Goal: Information Seeking & Learning: Learn about a topic

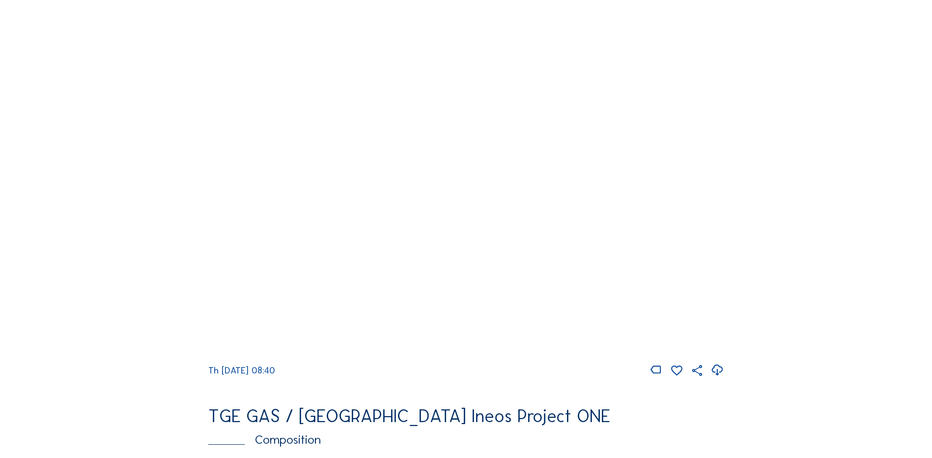
scroll to position [983, 0]
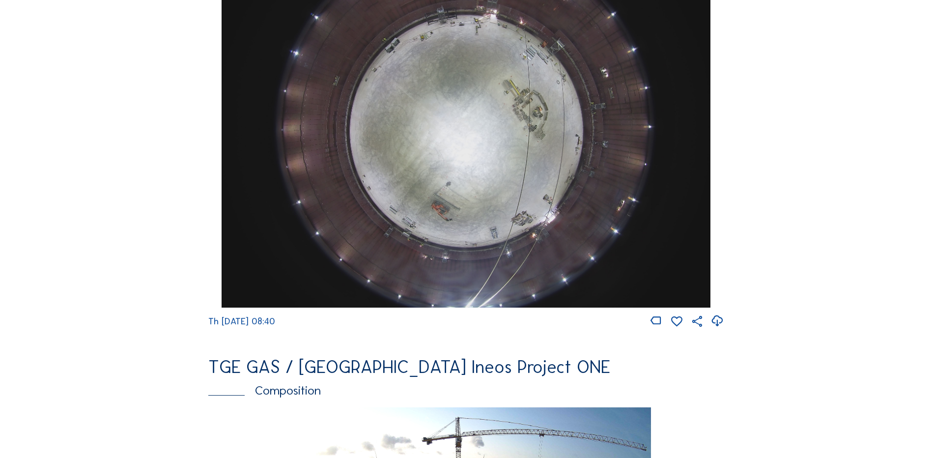
click at [512, 131] on img at bounding box center [466, 124] width 488 height 367
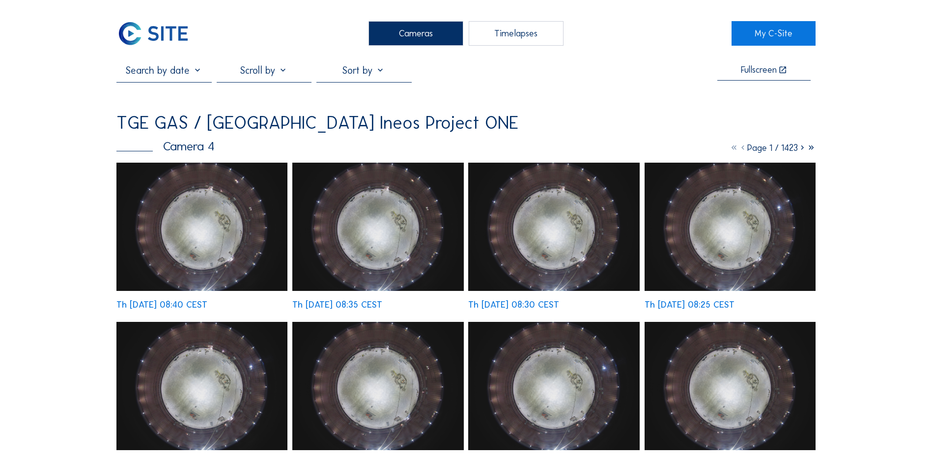
click at [211, 218] on img at bounding box center [201, 227] width 171 height 128
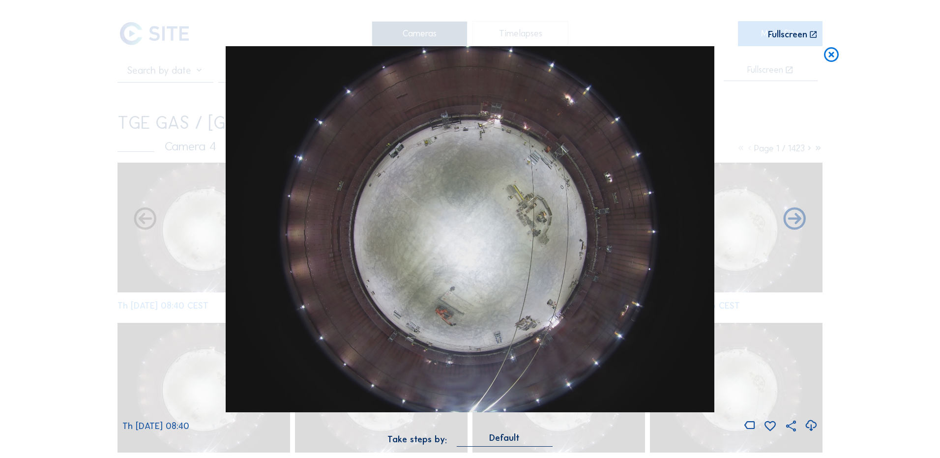
click at [810, 425] on icon at bounding box center [810, 426] width 13 height 16
click at [831, 56] on icon at bounding box center [831, 55] width 18 height 18
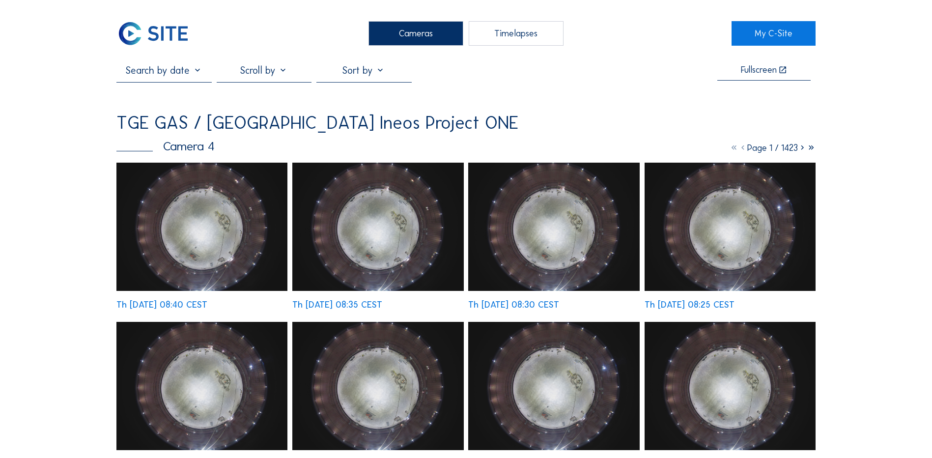
click at [393, 34] on div "Cameras" at bounding box center [416, 33] width 95 height 25
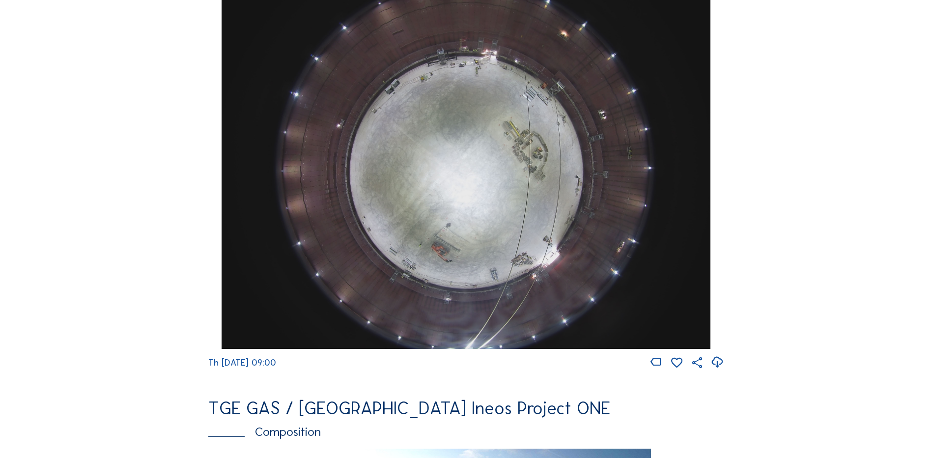
scroll to position [934, 0]
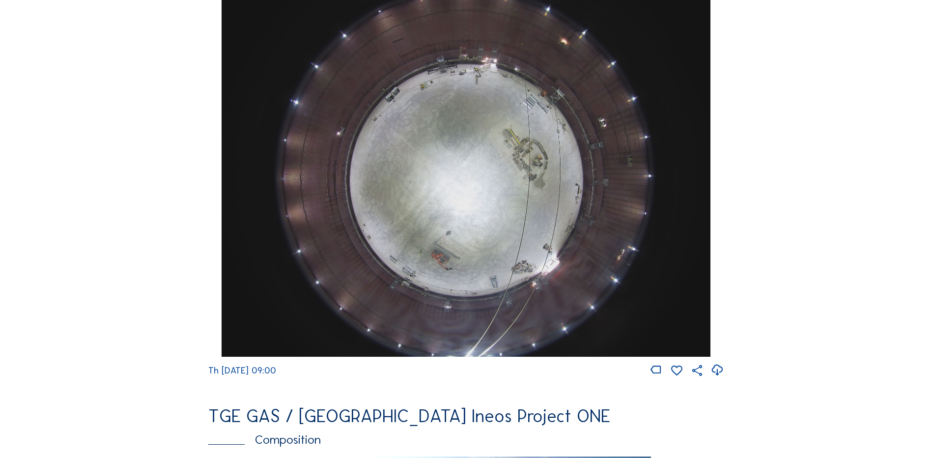
click at [487, 148] on img at bounding box center [466, 173] width 488 height 367
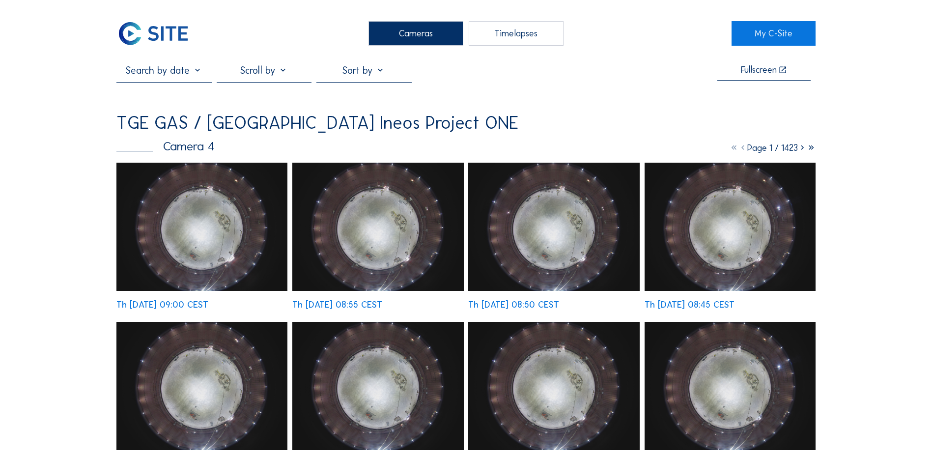
click at [417, 32] on div "Cameras" at bounding box center [416, 33] width 95 height 25
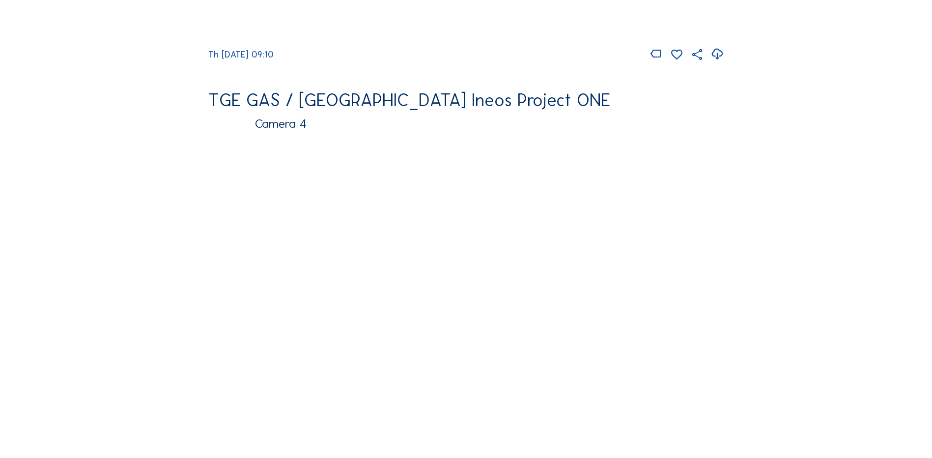
scroll to position [885, 0]
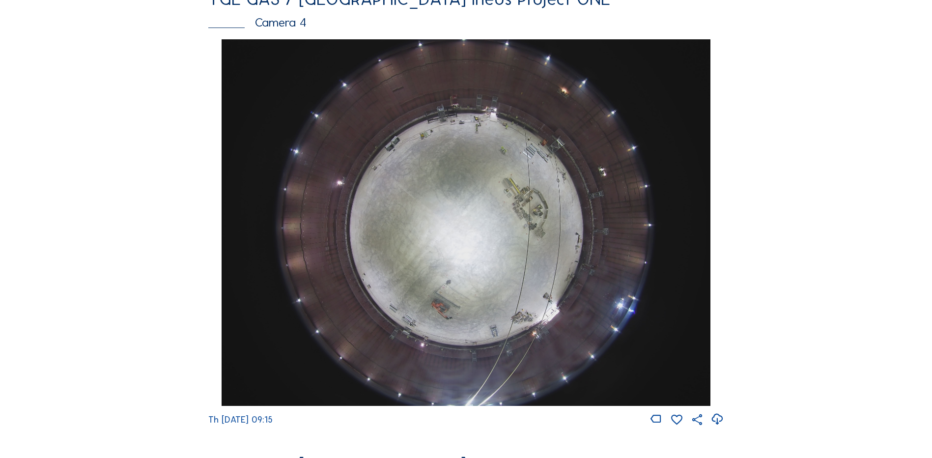
click at [492, 191] on img at bounding box center [466, 222] width 488 height 367
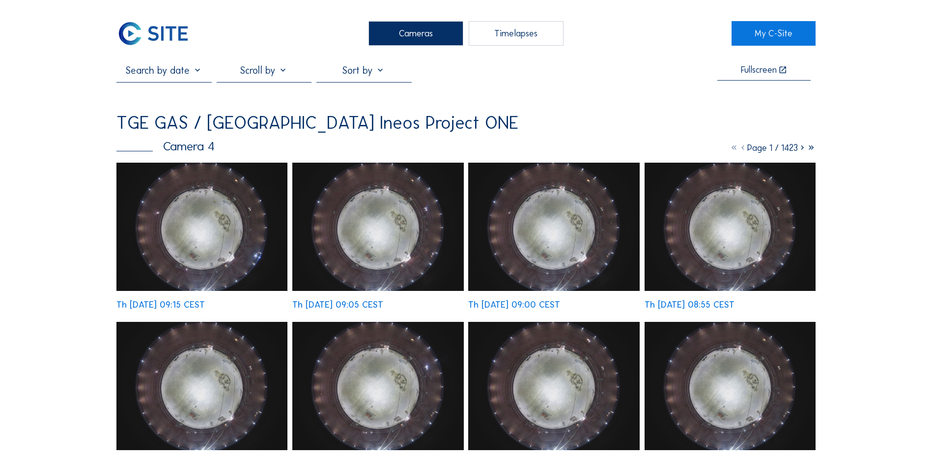
click at [203, 221] on img at bounding box center [201, 227] width 171 height 128
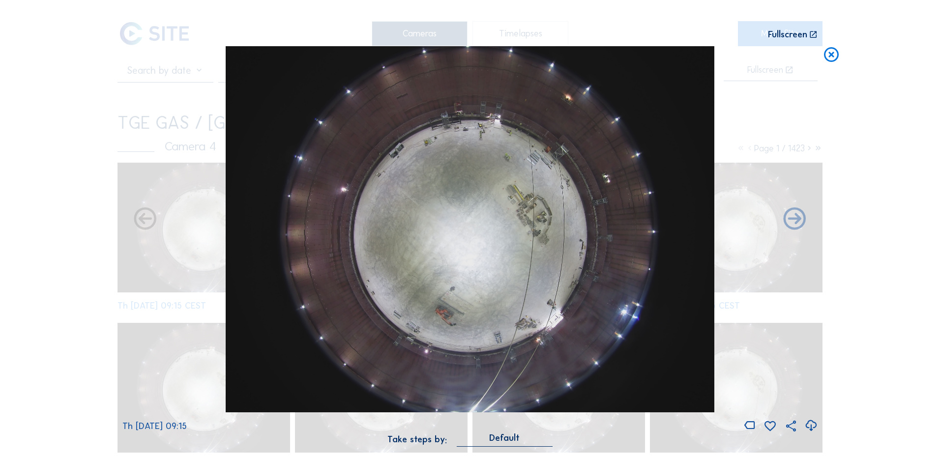
click at [809, 423] on icon at bounding box center [810, 426] width 13 height 16
click at [831, 54] on icon at bounding box center [831, 55] width 18 height 18
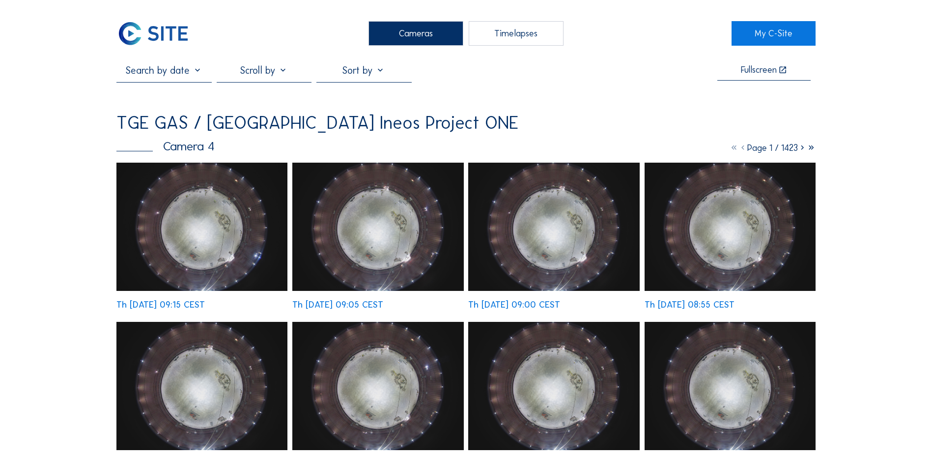
click at [439, 36] on div "Cameras" at bounding box center [416, 33] width 95 height 25
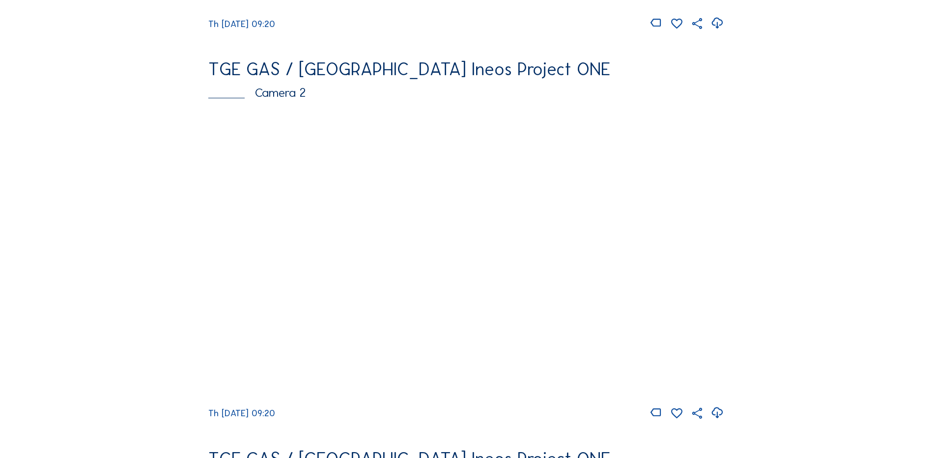
scroll to position [442, 0]
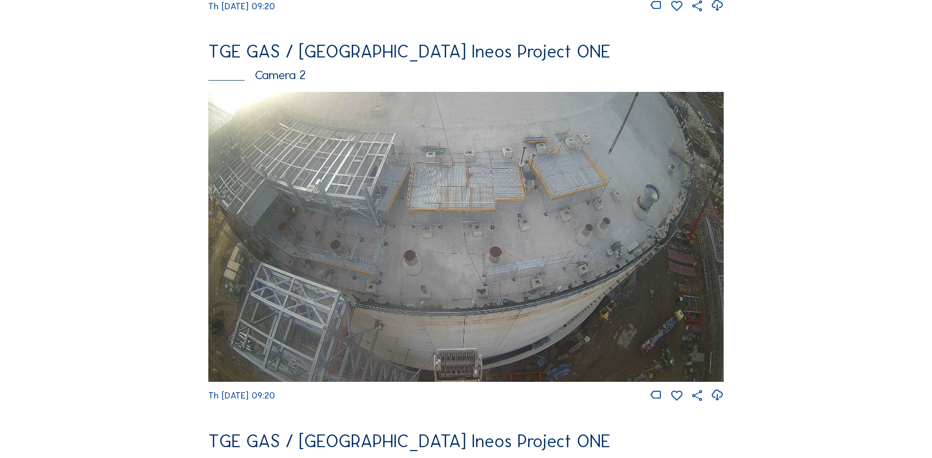
click at [459, 236] on img at bounding box center [466, 237] width 516 height 290
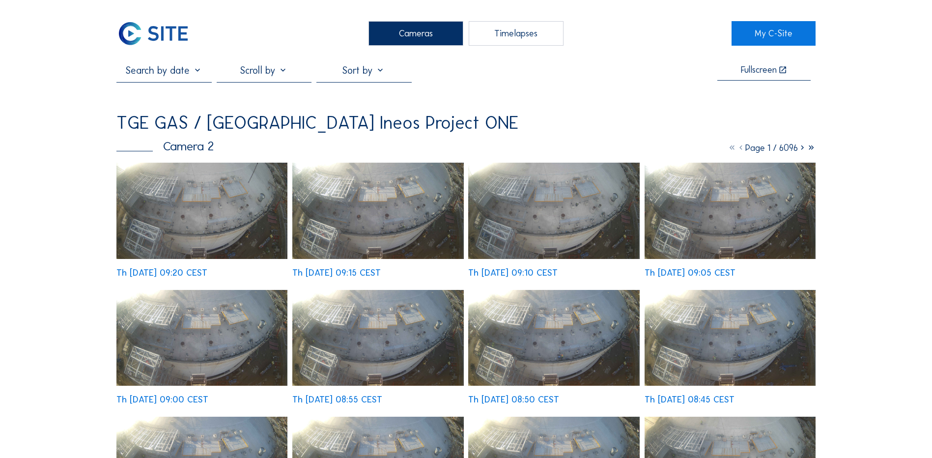
click at [188, 205] on img at bounding box center [201, 211] width 171 height 96
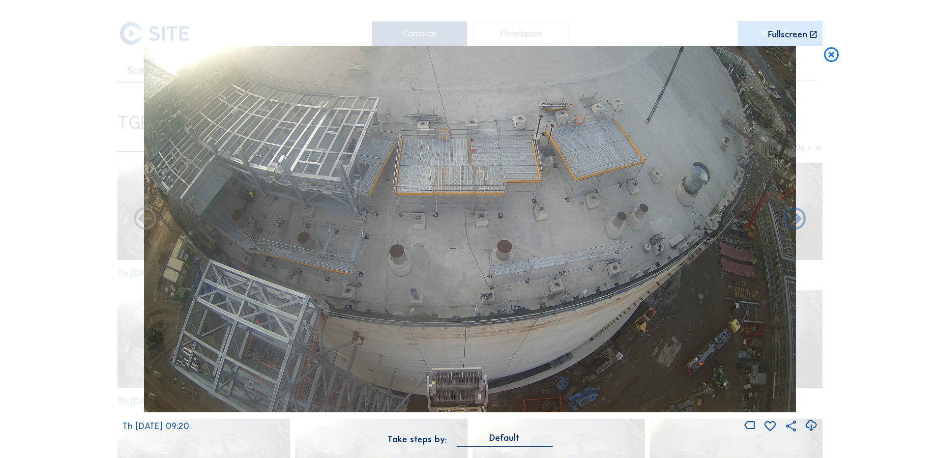
click at [812, 426] on icon at bounding box center [810, 426] width 13 height 16
click at [864, 232] on div "Scroll to travel through time | Press 'Alt' Button + Scroll to Zoom | Click and…" at bounding box center [470, 229] width 940 height 458
click at [834, 51] on icon at bounding box center [831, 55] width 18 height 18
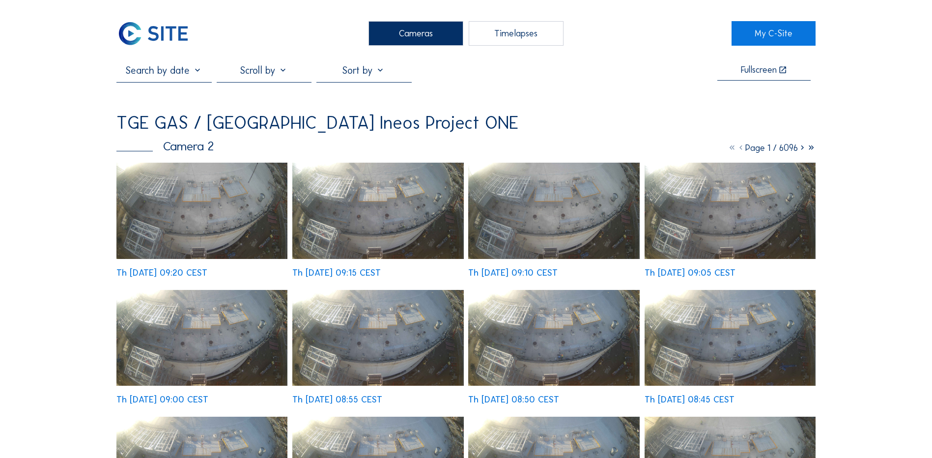
click at [394, 31] on div "Cameras" at bounding box center [416, 33] width 95 height 25
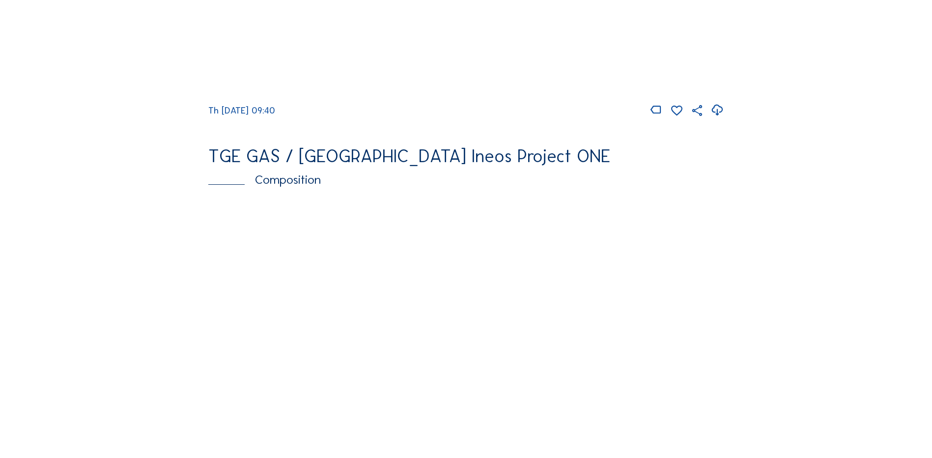
scroll to position [1327, 0]
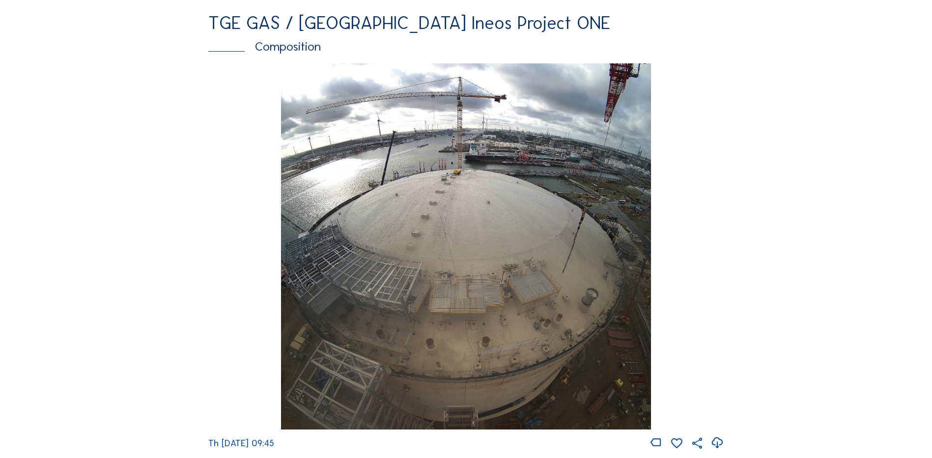
click at [510, 259] on img at bounding box center [466, 246] width 370 height 367
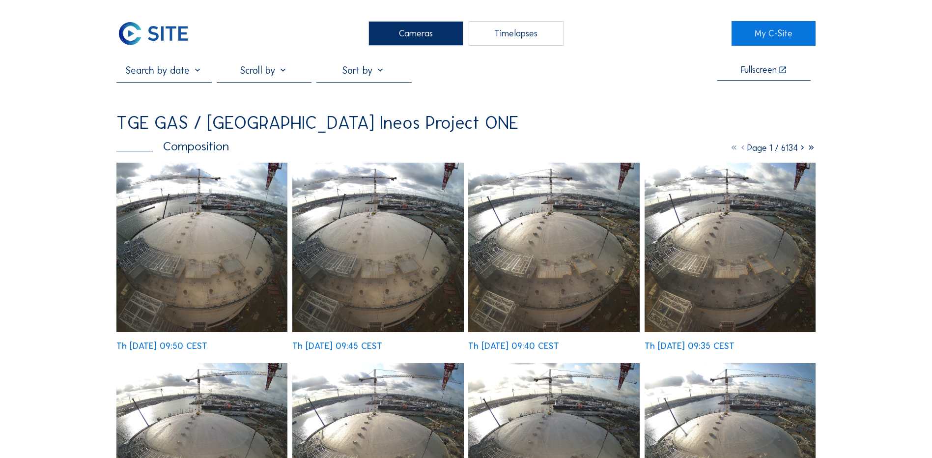
click at [194, 363] on img at bounding box center [201, 448] width 171 height 170
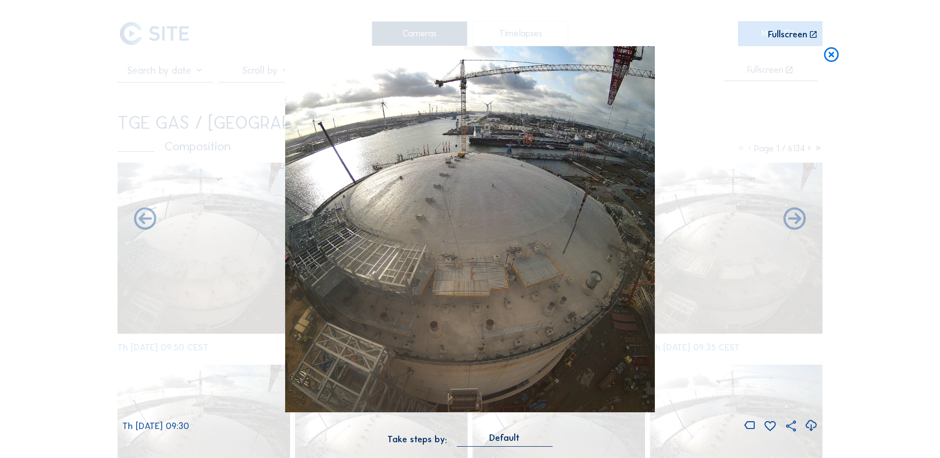
click at [809, 427] on icon at bounding box center [810, 426] width 13 height 16
click at [79, 168] on div "Scroll to travel through time | Press 'Alt' Button + Scroll to Zoom | Click and…" at bounding box center [470, 229] width 940 height 458
click at [829, 55] on icon at bounding box center [831, 55] width 18 height 18
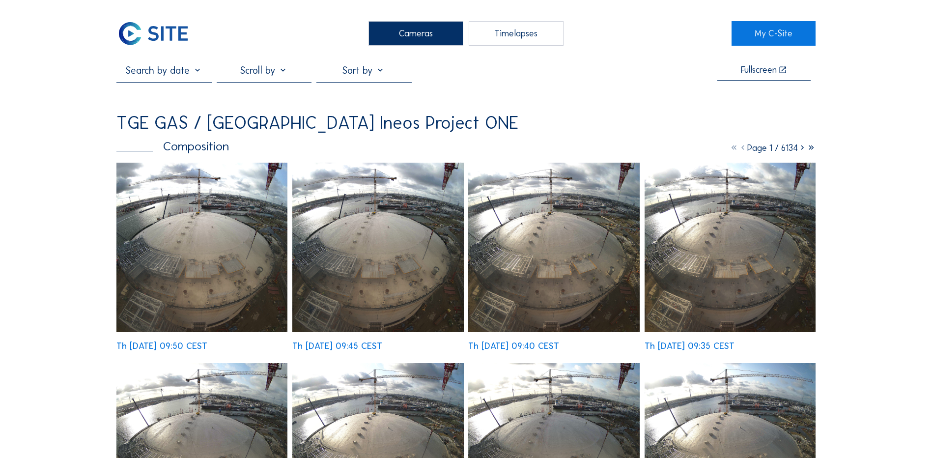
click at [224, 220] on img at bounding box center [201, 248] width 171 height 170
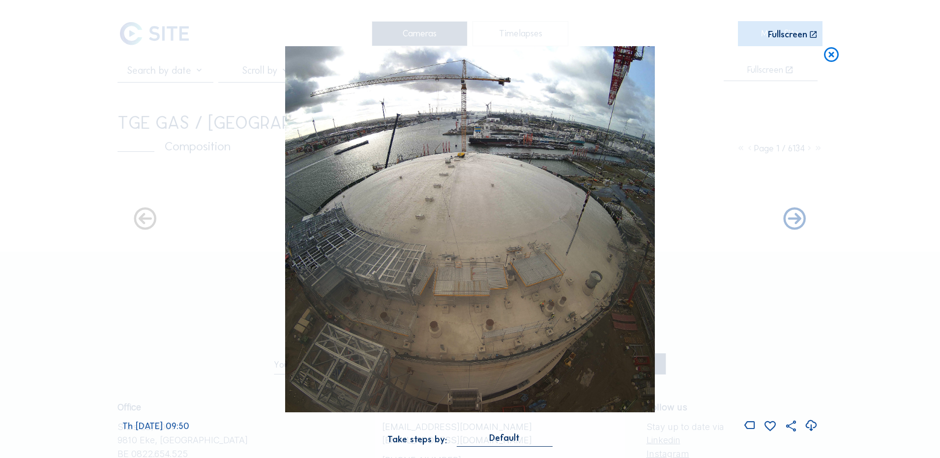
click at [813, 427] on icon at bounding box center [810, 426] width 13 height 16
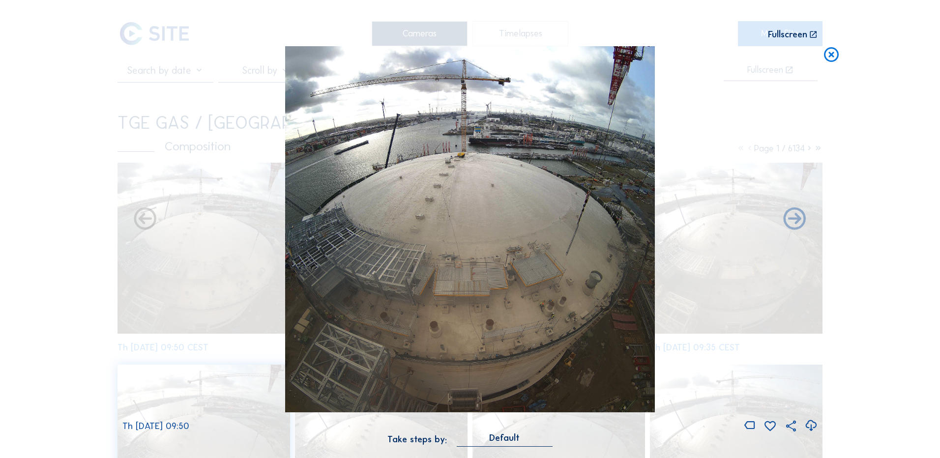
click at [830, 58] on icon at bounding box center [831, 55] width 18 height 18
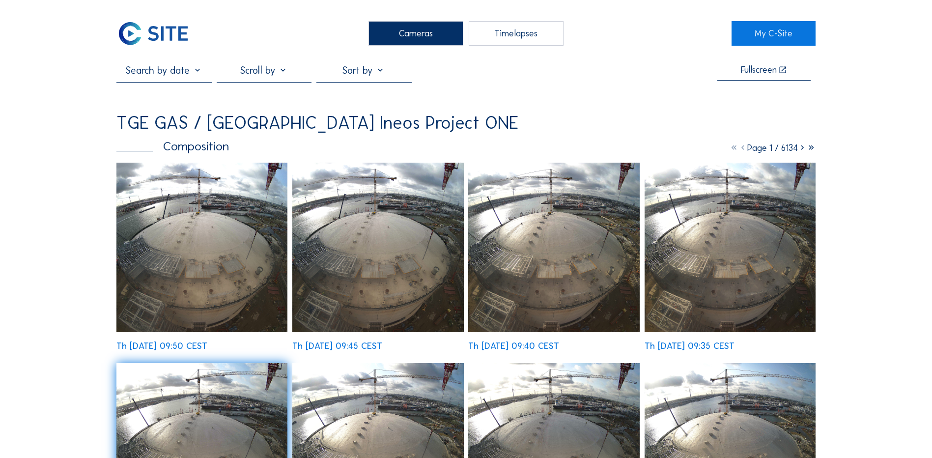
click at [396, 39] on div "Cameras" at bounding box center [416, 33] width 95 height 25
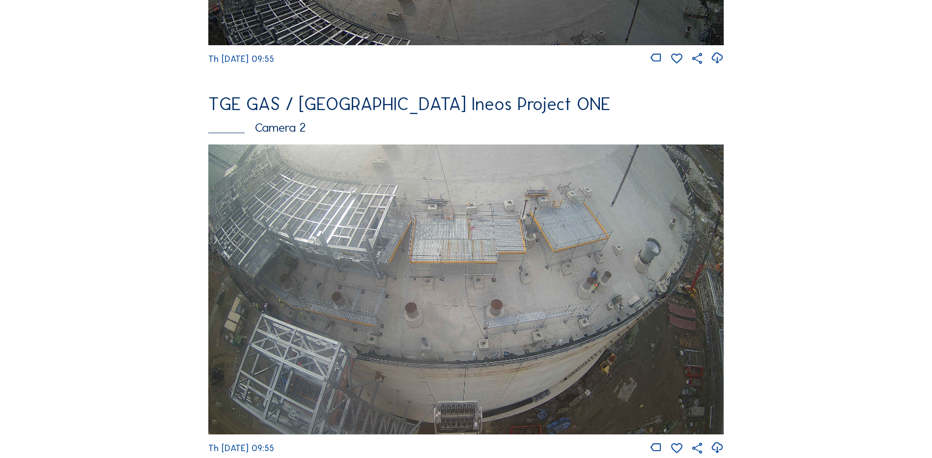
scroll to position [393, 0]
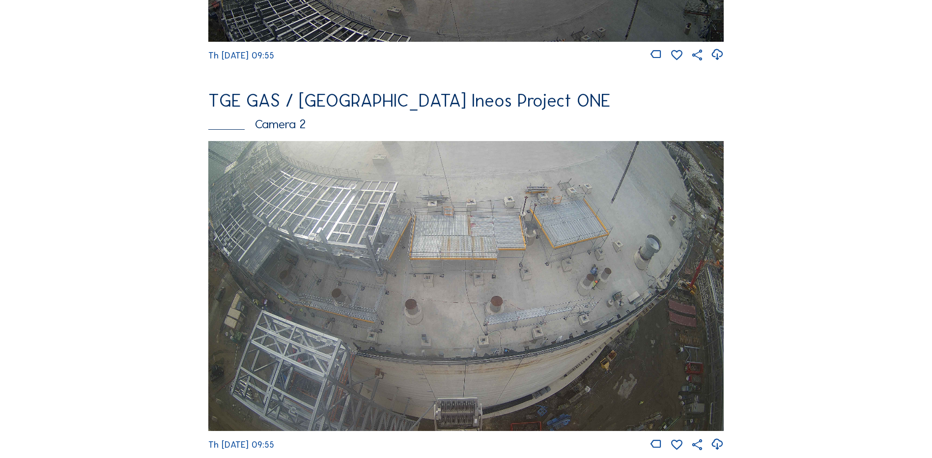
click at [353, 233] on img at bounding box center [466, 286] width 516 height 290
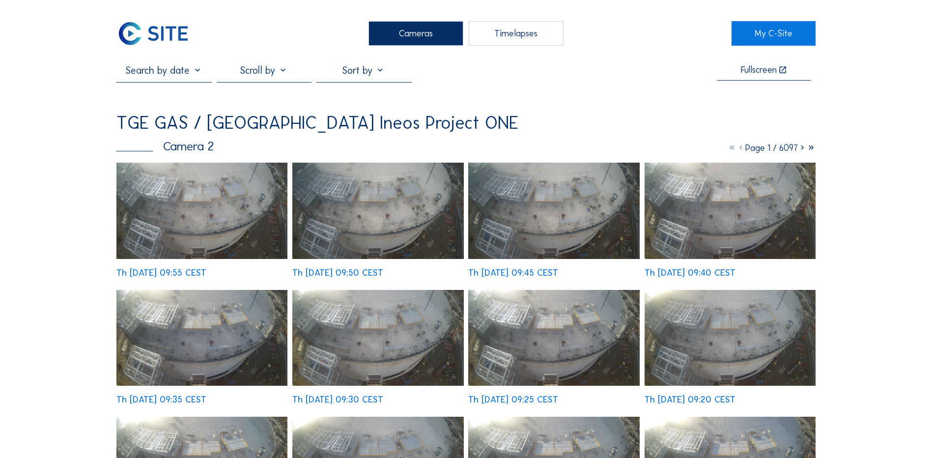
click at [205, 207] on img at bounding box center [201, 211] width 171 height 96
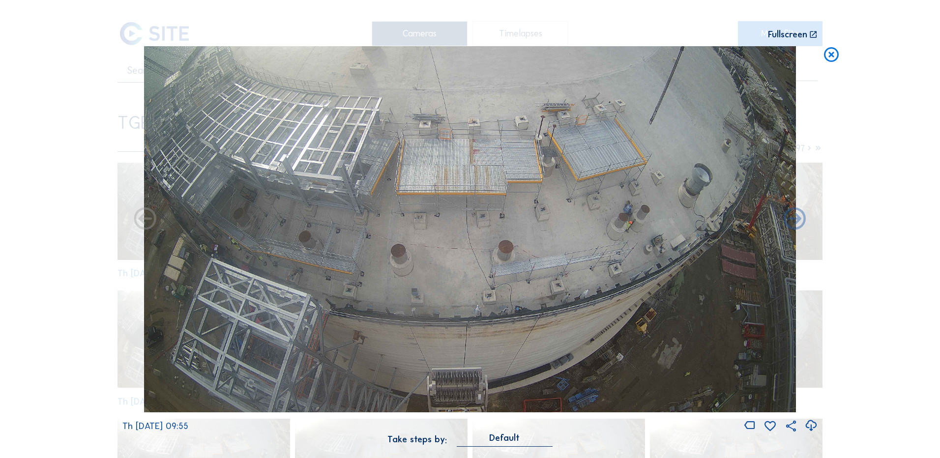
click at [810, 425] on icon at bounding box center [810, 426] width 13 height 16
click at [39, 228] on div "Scroll to travel through time | Press 'Alt' Button + Scroll to Zoom | Click and…" at bounding box center [470, 229] width 940 height 458
click at [830, 55] on icon at bounding box center [831, 55] width 18 height 18
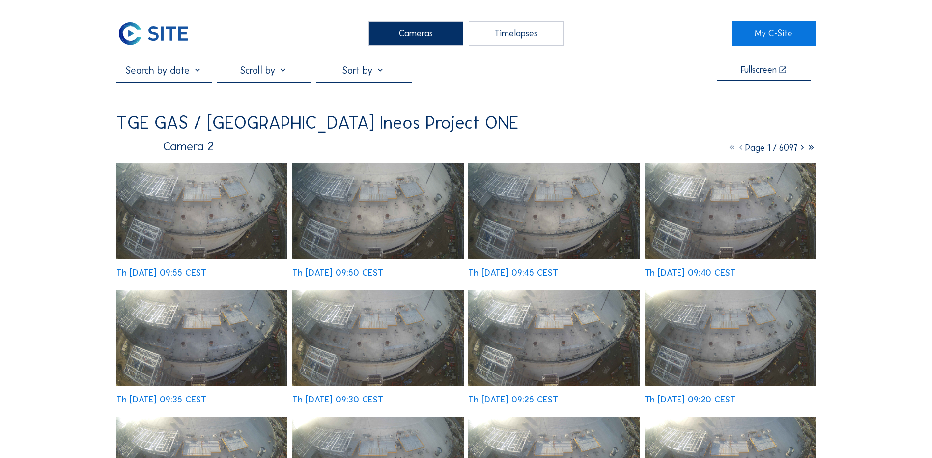
click at [410, 34] on div "Cameras" at bounding box center [416, 33] width 95 height 25
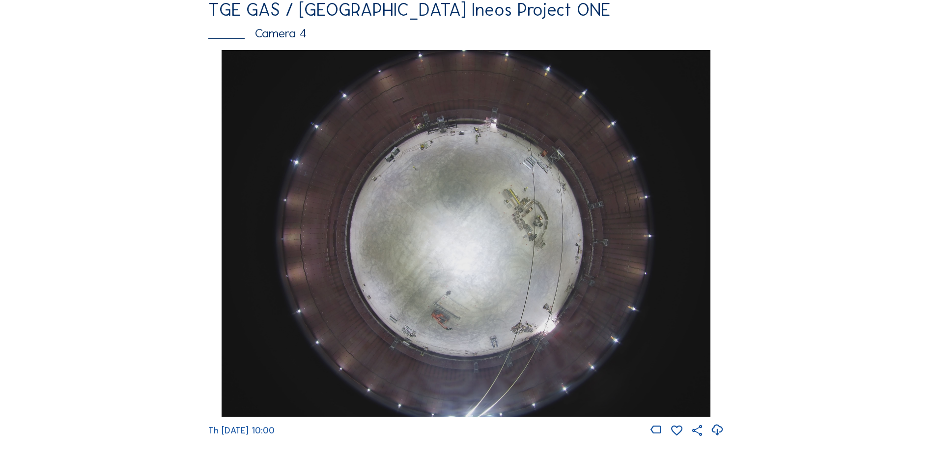
scroll to position [885, 0]
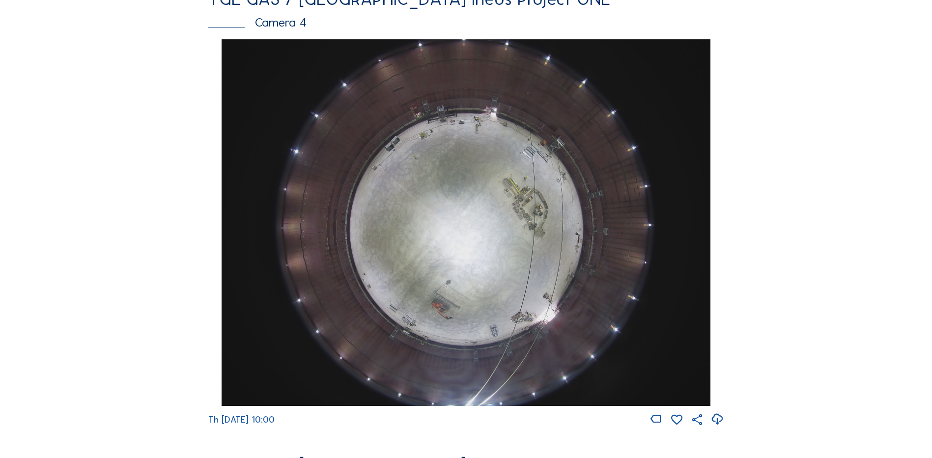
click at [457, 173] on img at bounding box center [466, 222] width 488 height 367
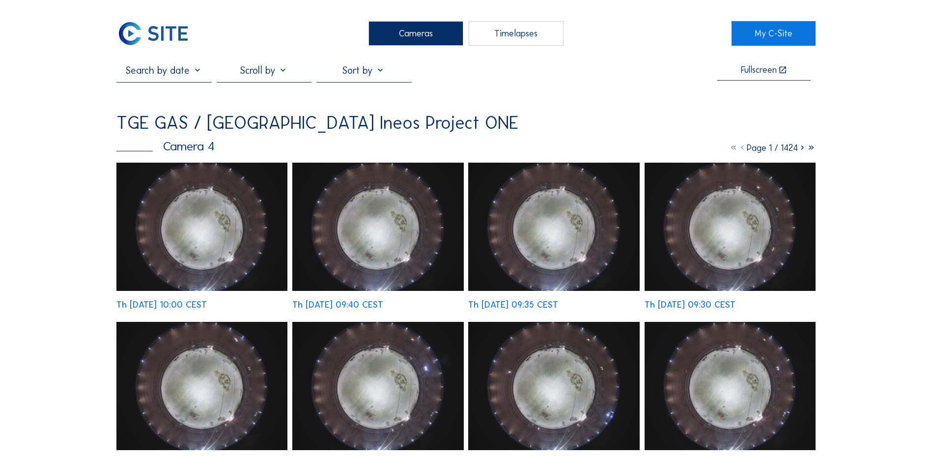
click at [428, 32] on div "Cameras" at bounding box center [416, 33] width 95 height 25
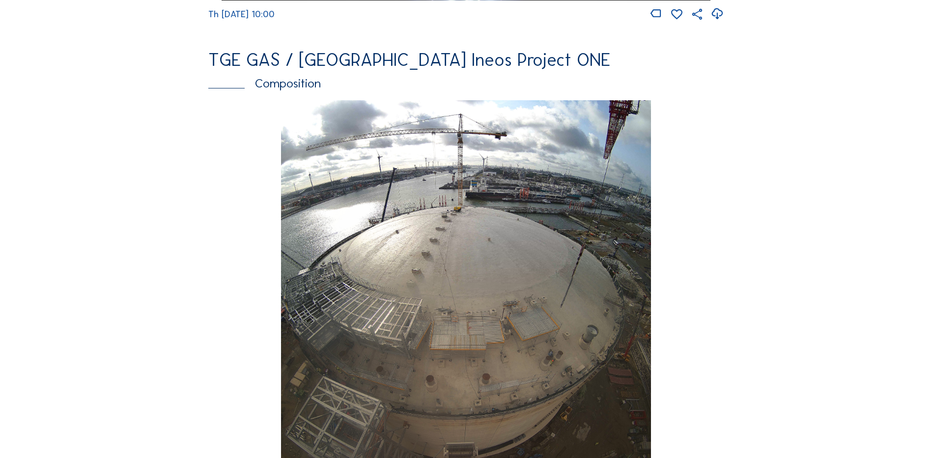
scroll to position [1179, 0]
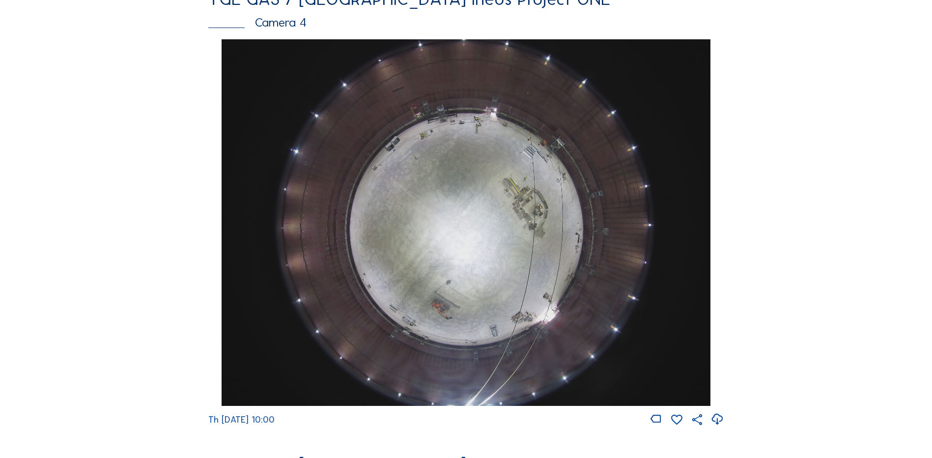
scroll to position [934, 0]
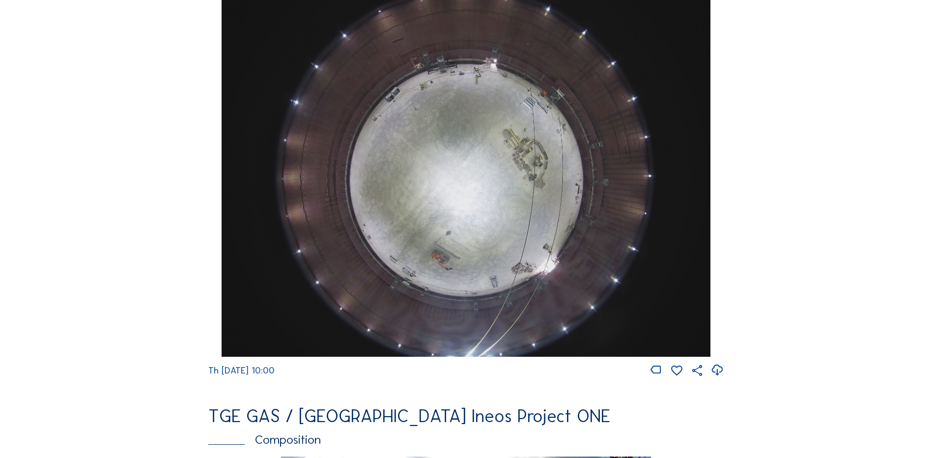
click at [421, 182] on img at bounding box center [466, 173] width 488 height 367
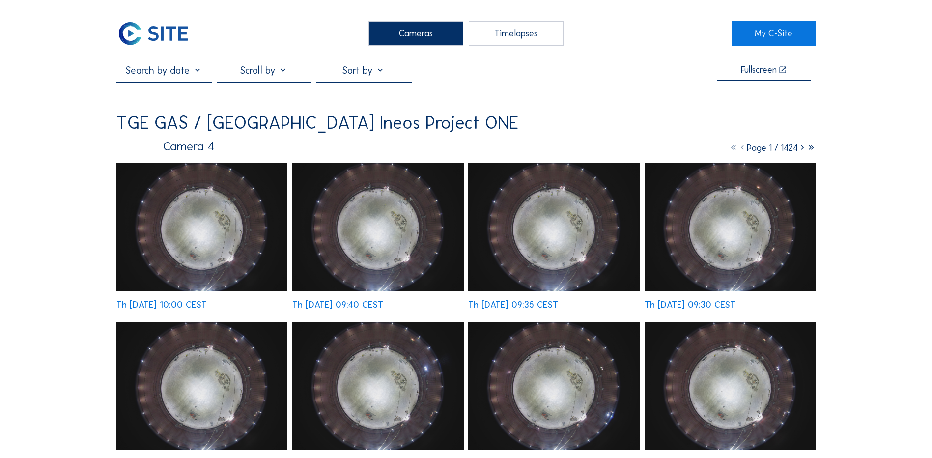
click at [228, 212] on img at bounding box center [201, 227] width 171 height 128
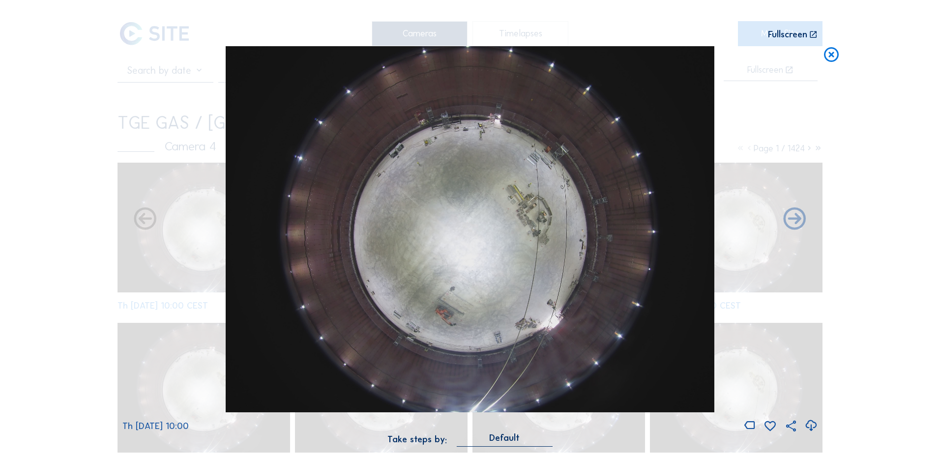
click at [810, 425] on icon at bounding box center [810, 426] width 13 height 16
drag, startPoint x: 907, startPoint y: 98, endPoint x: 891, endPoint y: 93, distance: 16.9
click at [907, 98] on div "Scroll to travel through time | Press 'Alt' Button + Scroll to Zoom | Click and…" at bounding box center [470, 229] width 940 height 458
click at [831, 53] on icon at bounding box center [831, 55] width 18 height 18
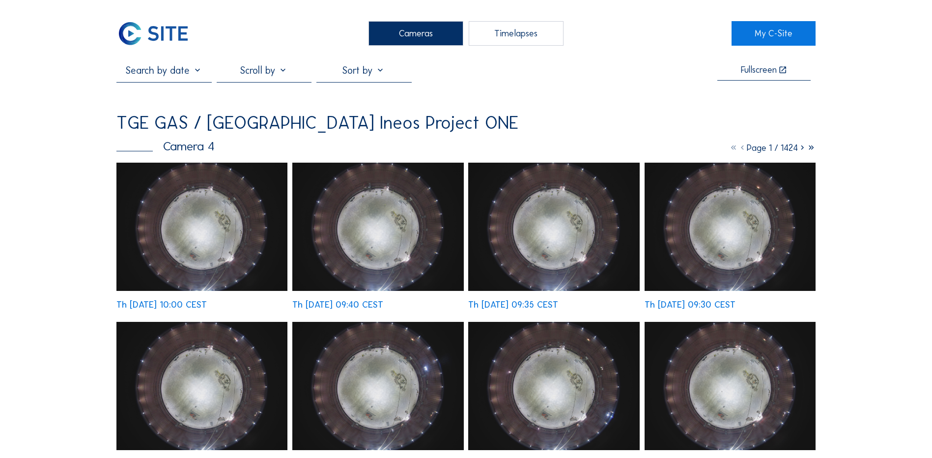
click at [408, 27] on div "Cameras" at bounding box center [416, 33] width 95 height 25
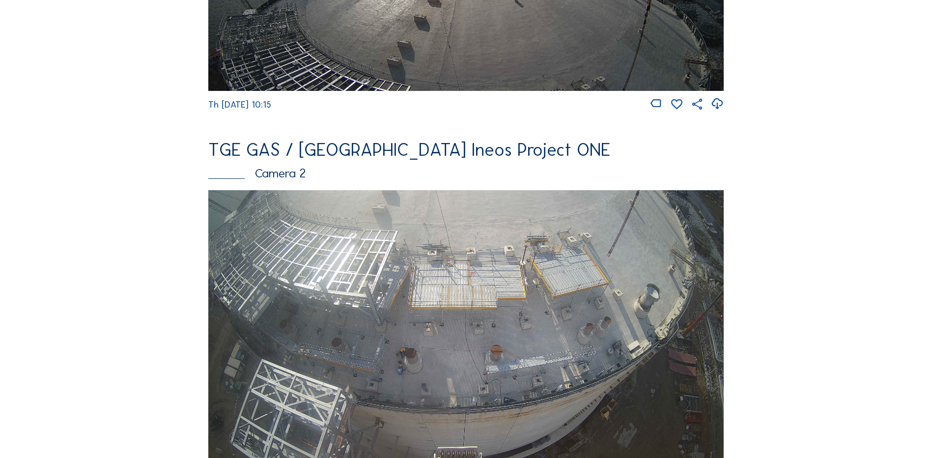
scroll to position [393, 0]
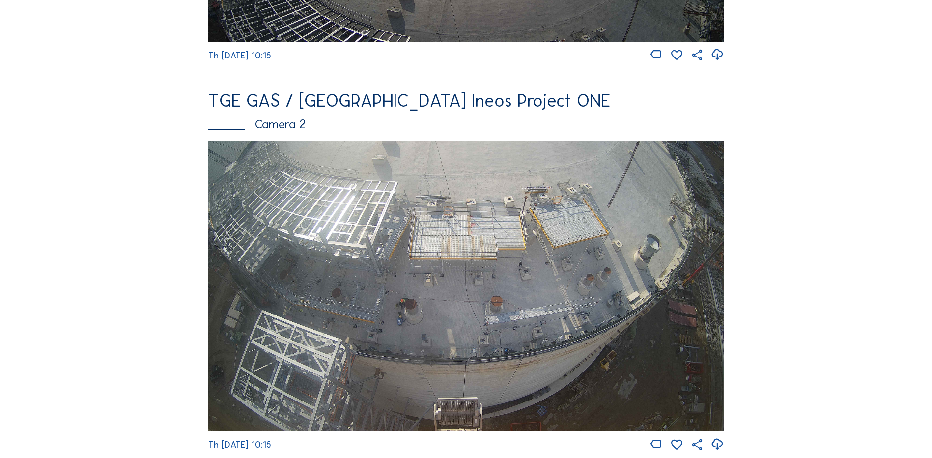
click at [463, 223] on img at bounding box center [466, 286] width 516 height 290
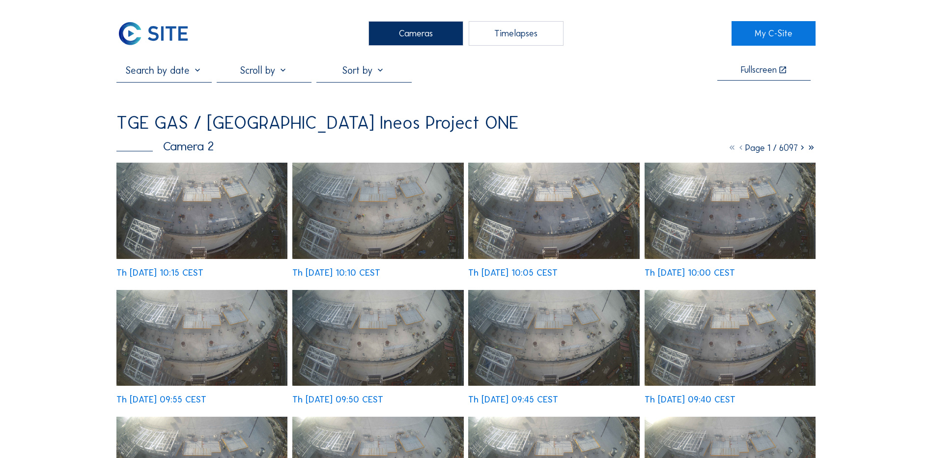
click at [201, 202] on img at bounding box center [201, 211] width 171 height 96
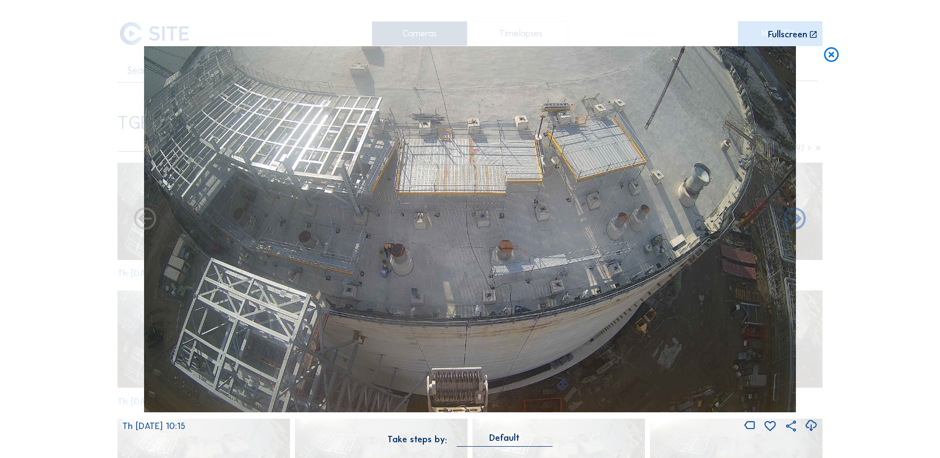
click at [807, 427] on icon at bounding box center [810, 426] width 13 height 16
click at [829, 58] on icon at bounding box center [831, 55] width 18 height 18
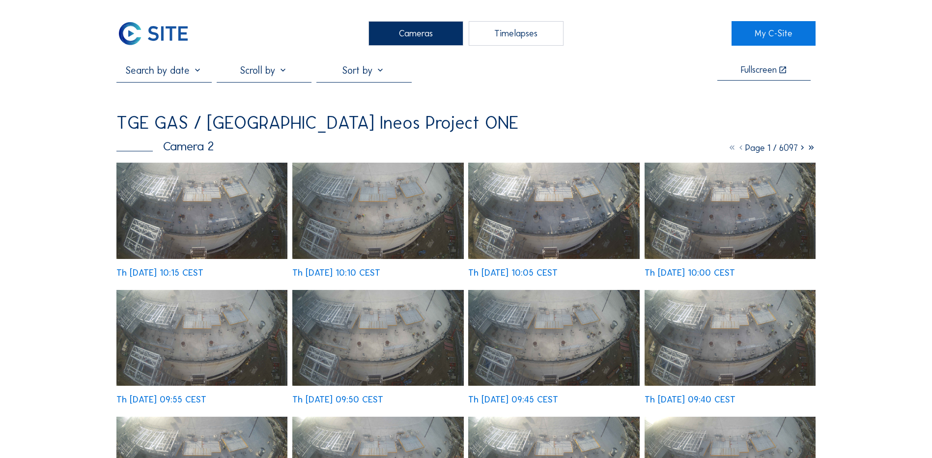
click at [393, 32] on div "Cameras" at bounding box center [416, 33] width 95 height 25
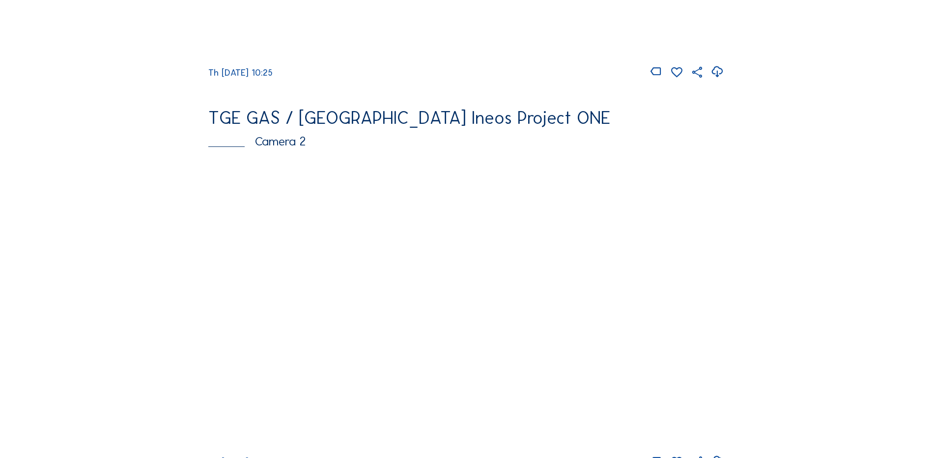
scroll to position [393, 0]
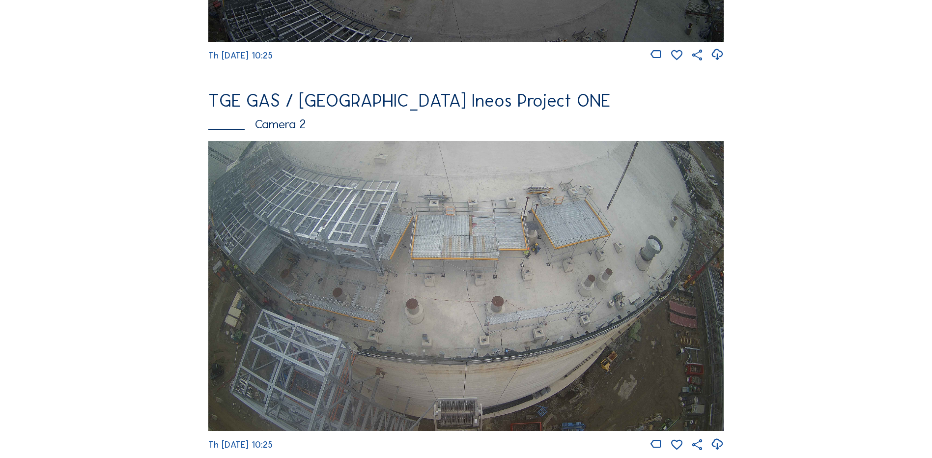
click at [354, 264] on img at bounding box center [466, 286] width 516 height 290
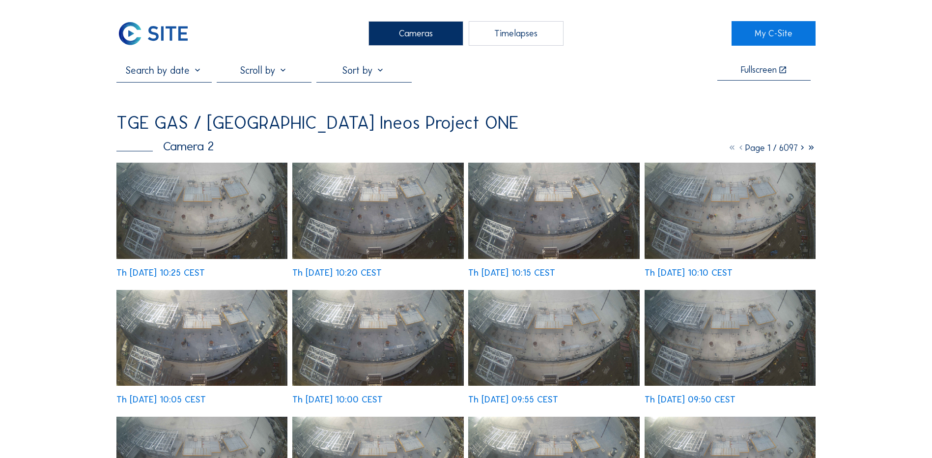
click at [209, 205] on img at bounding box center [201, 211] width 171 height 96
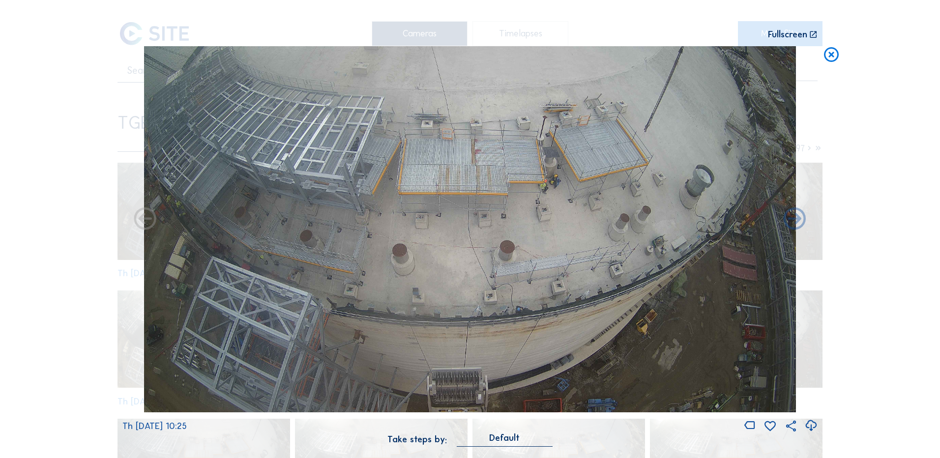
click at [810, 426] on icon at bounding box center [810, 426] width 13 height 16
drag, startPoint x: 33, startPoint y: 315, endPoint x: 86, endPoint y: 294, distance: 56.9
click at [33, 315] on div "Scroll to travel through time | Press 'Alt' Button + Scroll to Zoom | Click and…" at bounding box center [470, 229] width 940 height 458
click at [834, 58] on icon at bounding box center [831, 55] width 18 height 18
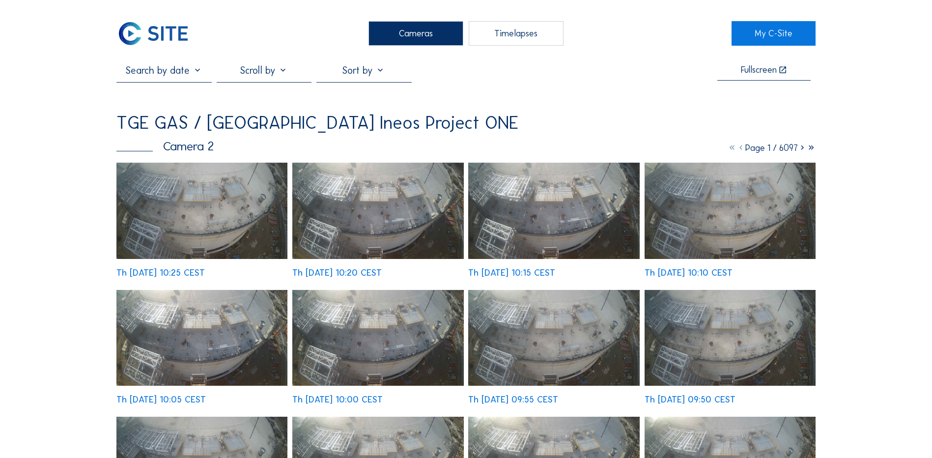
click at [423, 34] on div "Cameras" at bounding box center [416, 33] width 95 height 25
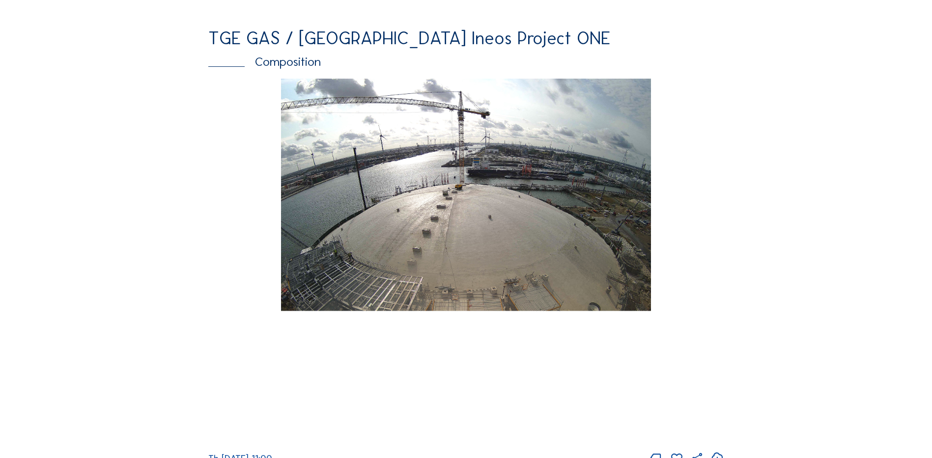
scroll to position [1327, 0]
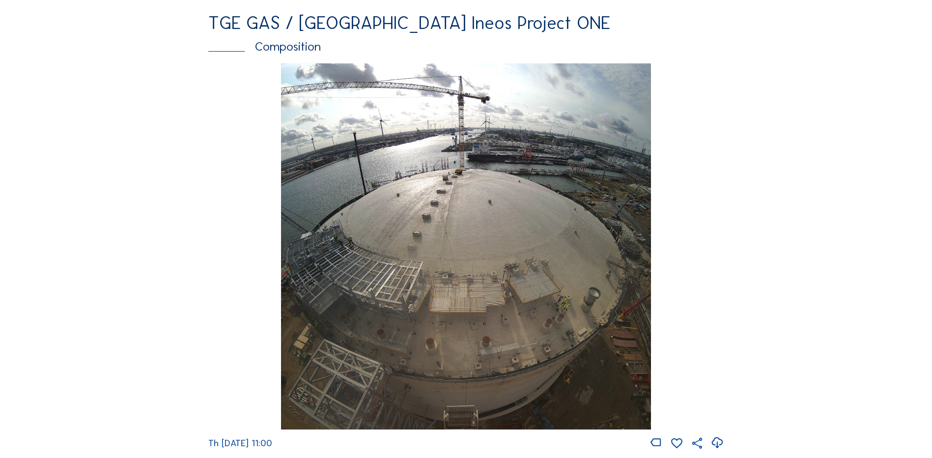
click at [468, 254] on img at bounding box center [466, 246] width 370 height 367
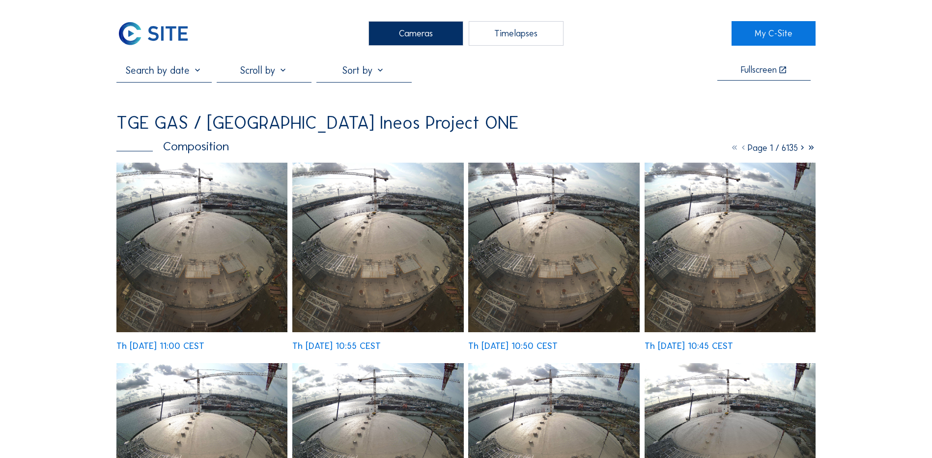
click at [192, 202] on img at bounding box center [201, 248] width 171 height 170
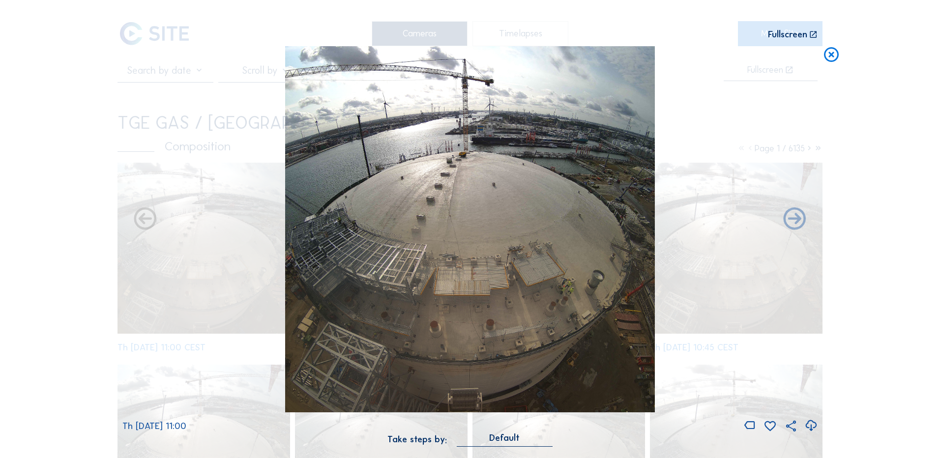
click at [810, 427] on icon at bounding box center [810, 426] width 13 height 16
click at [69, 157] on div "Scroll to travel through time | Press 'Alt' Button + Scroll to Zoom | Click and…" at bounding box center [470, 229] width 940 height 458
click at [835, 54] on icon at bounding box center [831, 55] width 18 height 18
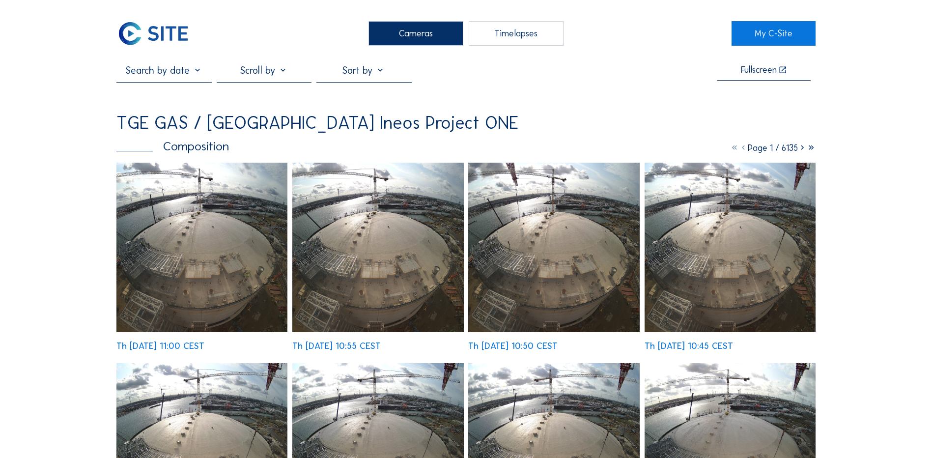
click at [390, 31] on div "Cameras" at bounding box center [416, 33] width 95 height 25
